Goal: Transaction & Acquisition: Purchase product/service

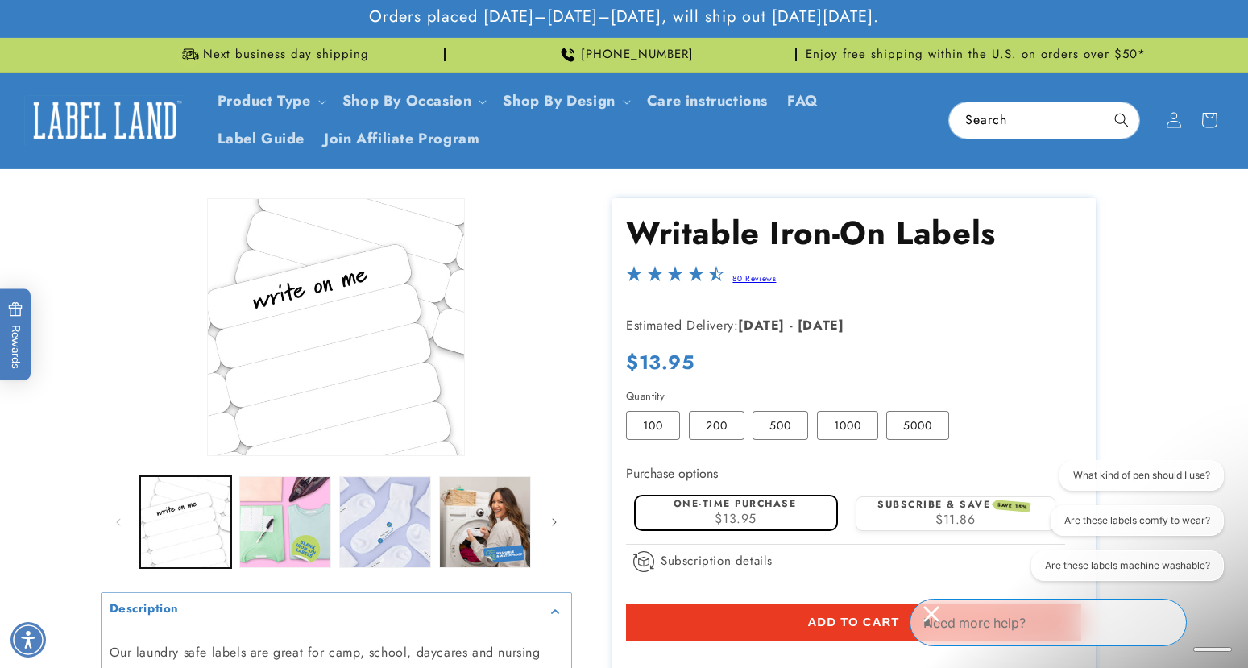
click at [938, 621] on icon "Close conversation starters" at bounding box center [930, 613] width 15 height 15
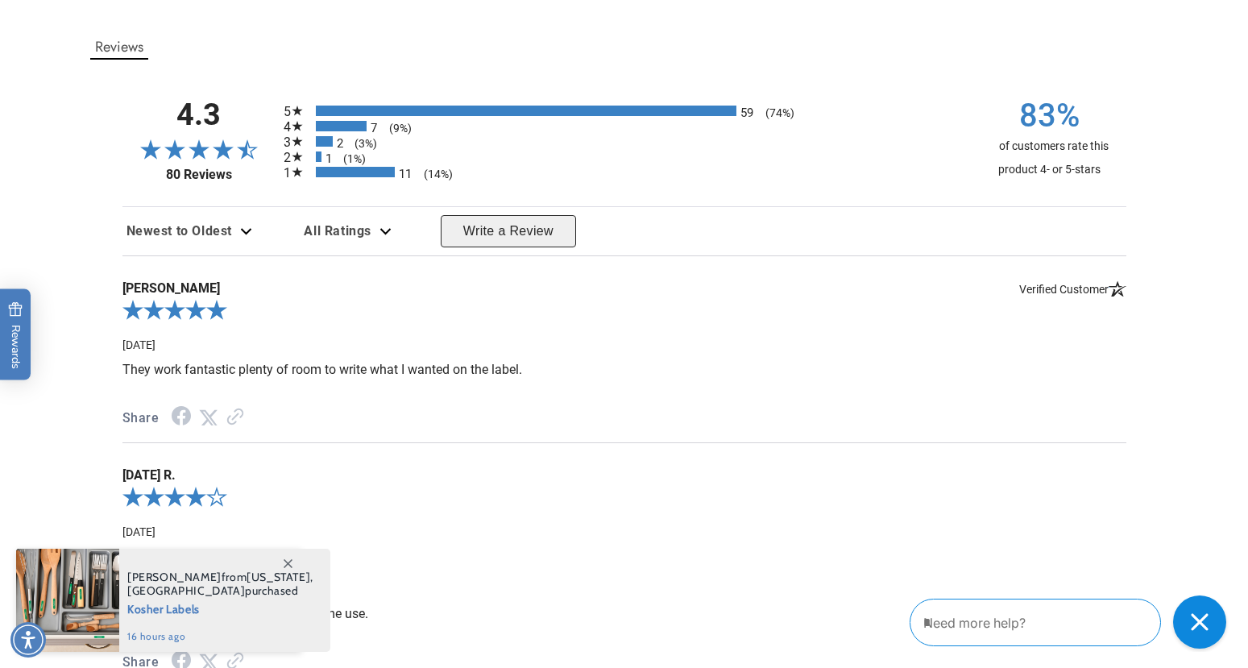
scroll to position [2003, 0]
